Goal: Understand process/instructions

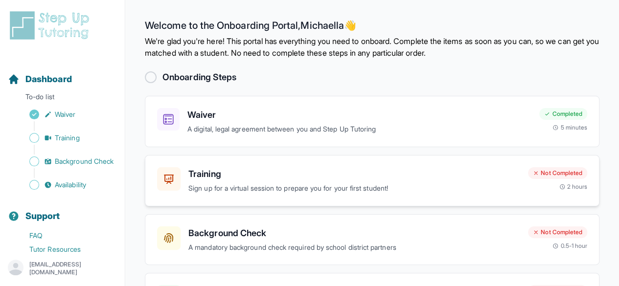
click at [431, 175] on h3 "Training" at bounding box center [355, 174] width 332 height 14
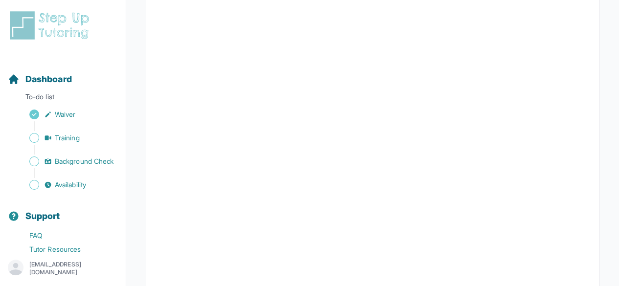
scroll to position [218, 0]
click at [66, 166] on span "Background Check" at bounding box center [84, 162] width 59 height 10
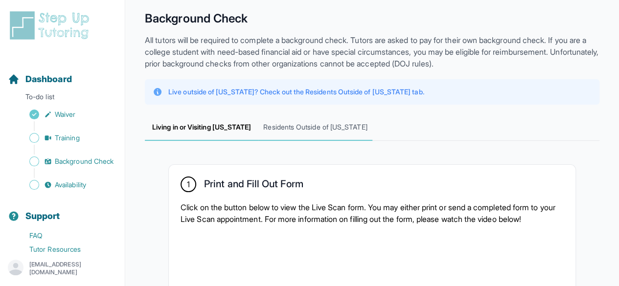
scroll to position [35, 0]
click at [309, 132] on span "Residents Outside of [US_STATE]" at bounding box center [316, 127] width 114 height 26
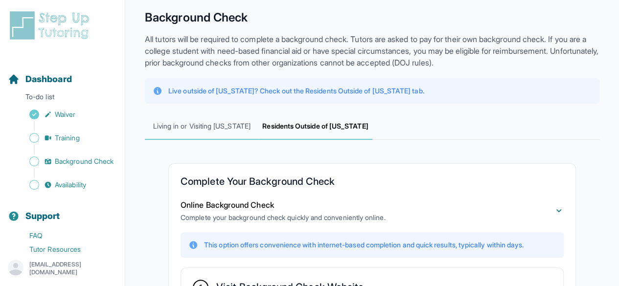
click at [219, 129] on span "Living in or Visiting [US_STATE]" at bounding box center [202, 127] width 114 height 26
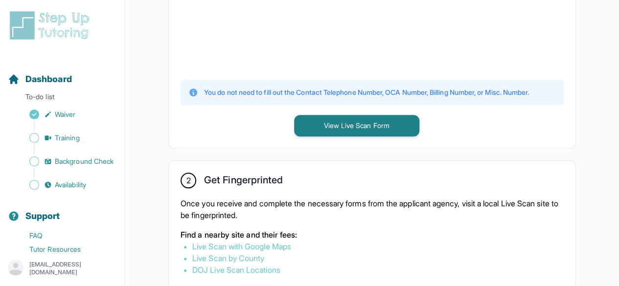
scroll to position [413, 0]
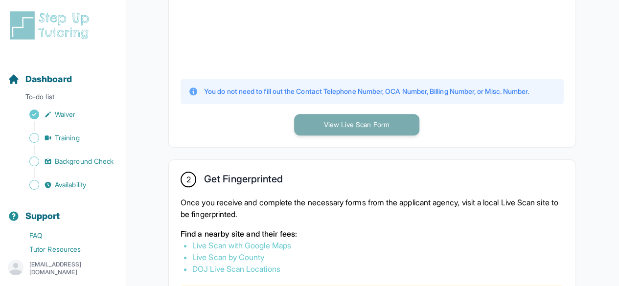
click at [346, 119] on button "View Live Scan Form" at bounding box center [356, 125] width 125 height 22
